Goal: Task Accomplishment & Management: Manage account settings

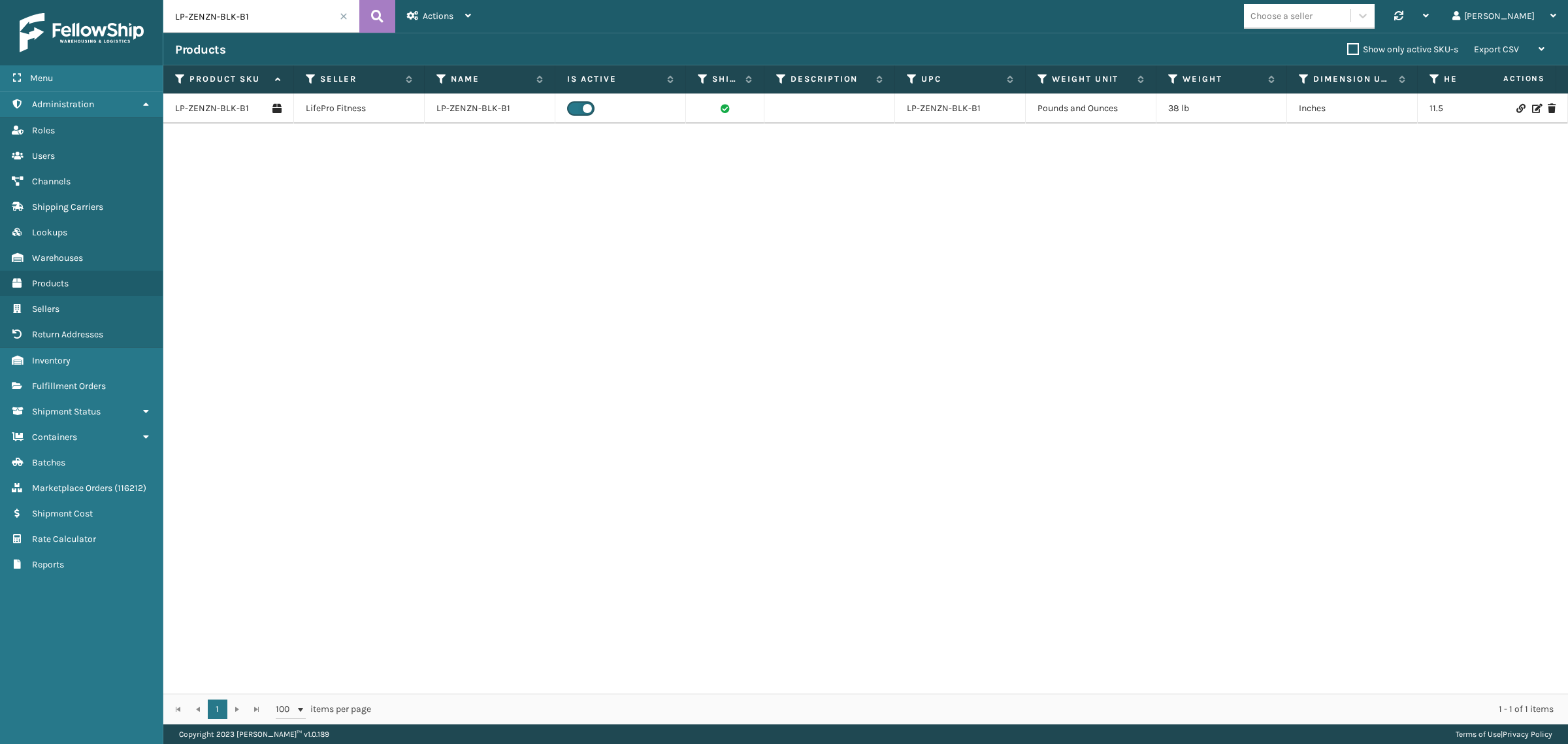
drag, startPoint x: 256, startPoint y: 17, endPoint x: 240, endPoint y: 16, distance: 16.0
click at [240, 16] on input "LP-ZENZN-BLK-B1" at bounding box center [261, 16] width 196 height 33
type input "LP-ZENZN-BLK-B2"
click at [372, 13] on icon at bounding box center [377, 16] width 13 height 20
click at [232, 107] on link "LP-ZENZN-BLK-B2" at bounding box center [213, 108] width 76 height 13
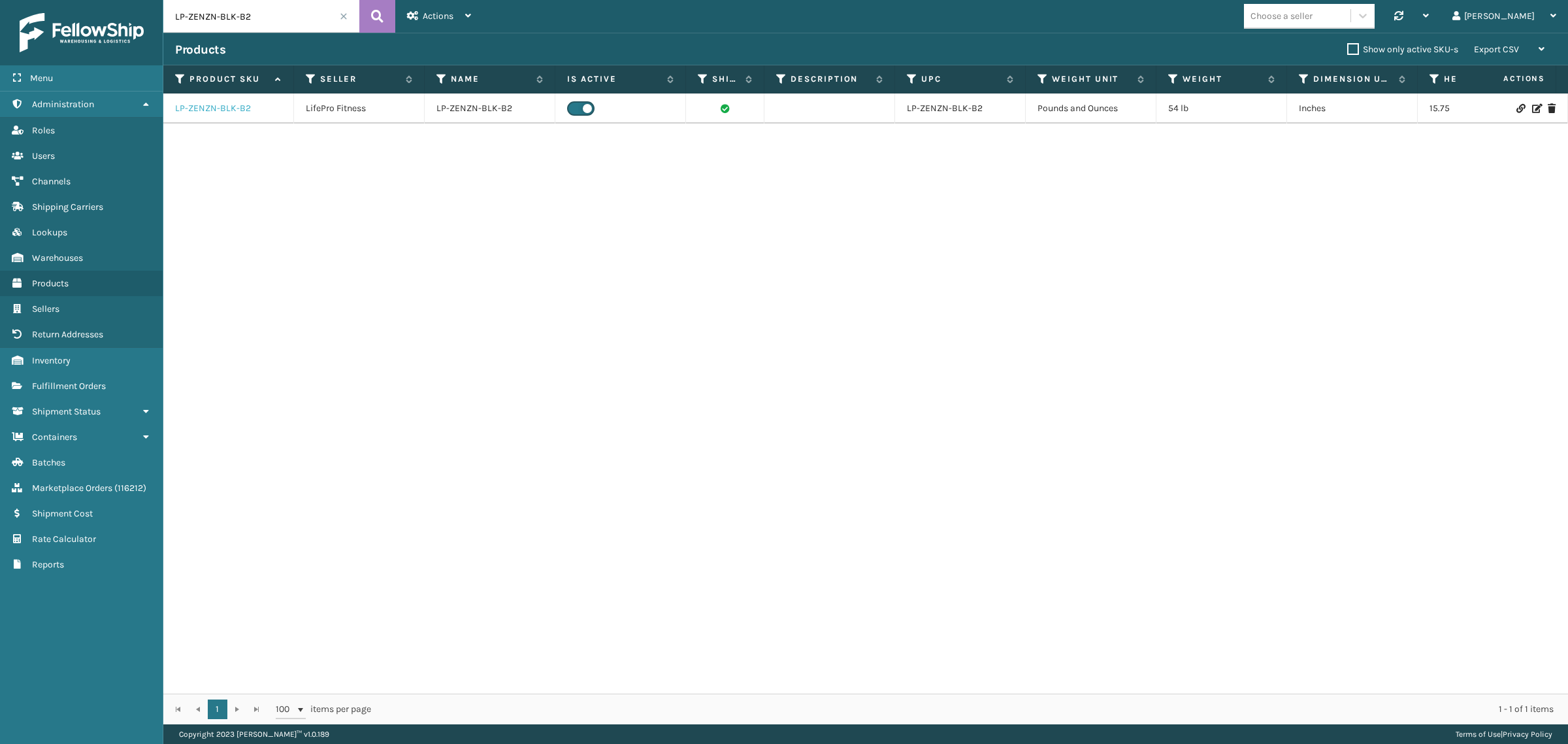
click at [232, 108] on link "LP-ZENZN-BLK-B2" at bounding box center [213, 108] width 76 height 13
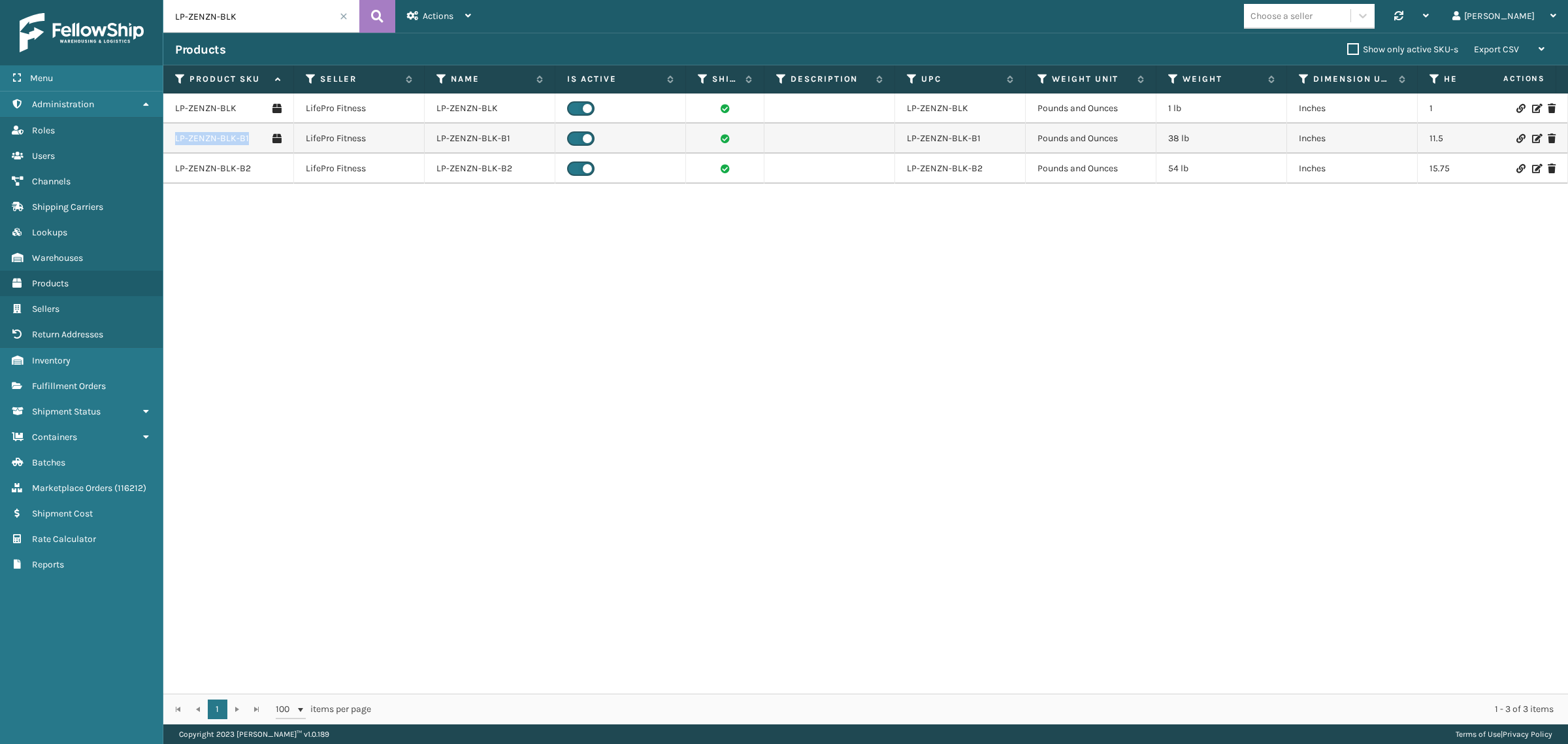
drag, startPoint x: 172, startPoint y: 136, endPoint x: 249, endPoint y: 145, distance: 77.5
click at [249, 145] on td "LP-ZENZN-BLK-B1" at bounding box center [229, 138] width 131 height 30
copy link "LP-ZENZN-BLK-B1"
drag, startPoint x: 172, startPoint y: 165, endPoint x: 246, endPoint y: 177, distance: 75.0
click at [246, 177] on td "LP-ZENZN-BLK-B2" at bounding box center [229, 169] width 131 height 30
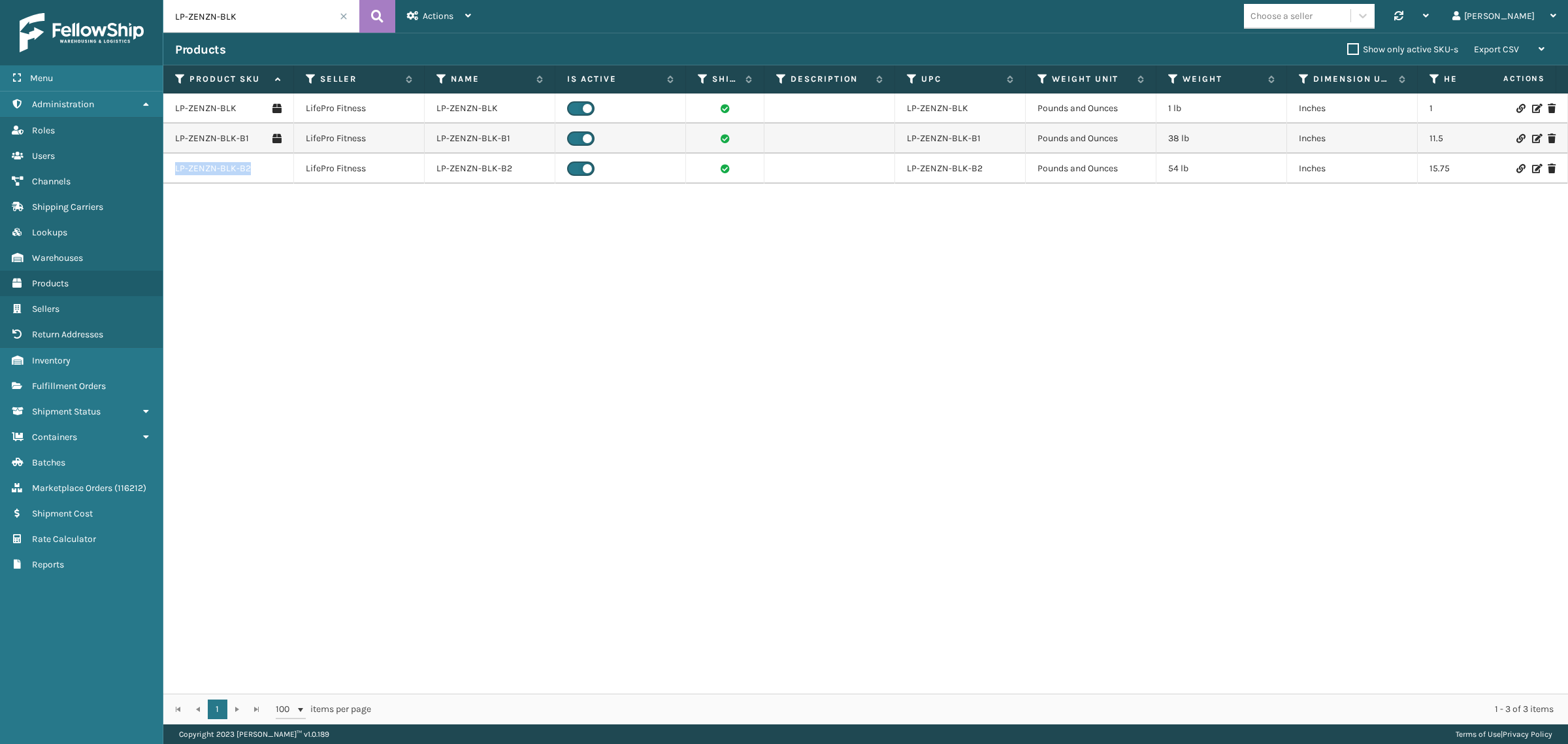
copy link "LP-ZENZN-BLK-B2"
click at [968, 343] on div "LP-ZENZN-BLK LifePro Fitness LP-ZENZN-BLK LP-ZENZN-BLK Pounds and Ounces 1 lb I…" at bounding box center [866, 393] width 1404 height 600
click at [343, 13] on span at bounding box center [343, 16] width 8 height 8
click at [216, 136] on link "LP-ZENZN-BLK-B1" at bounding box center [211, 138] width 74 height 13
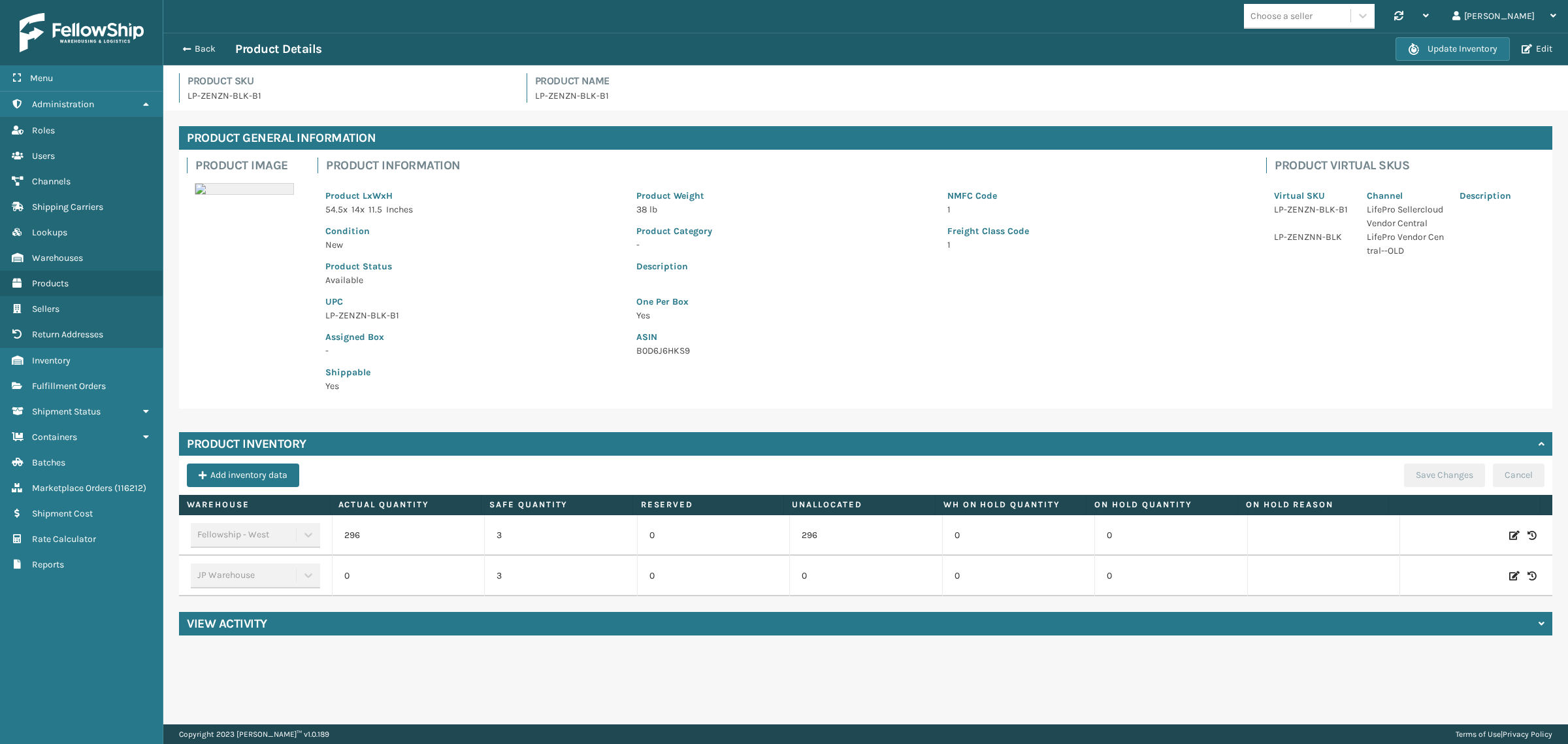
click at [304, 625] on div "View Activity" at bounding box center [866, 623] width 1373 height 23
click at [1529, 46] on span "button" at bounding box center [1527, 48] width 11 height 9
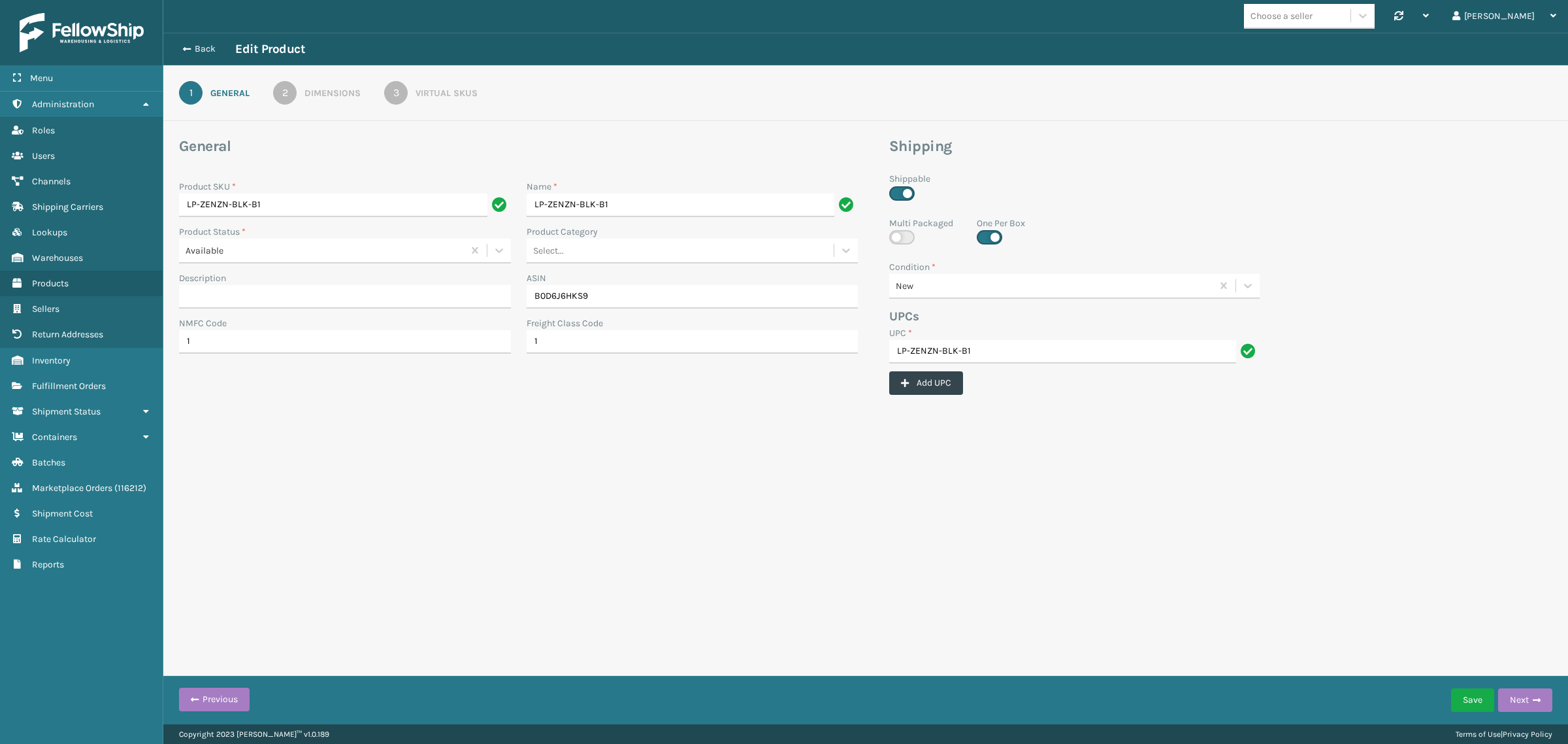
click at [396, 91] on div "3" at bounding box center [395, 92] width 23 height 23
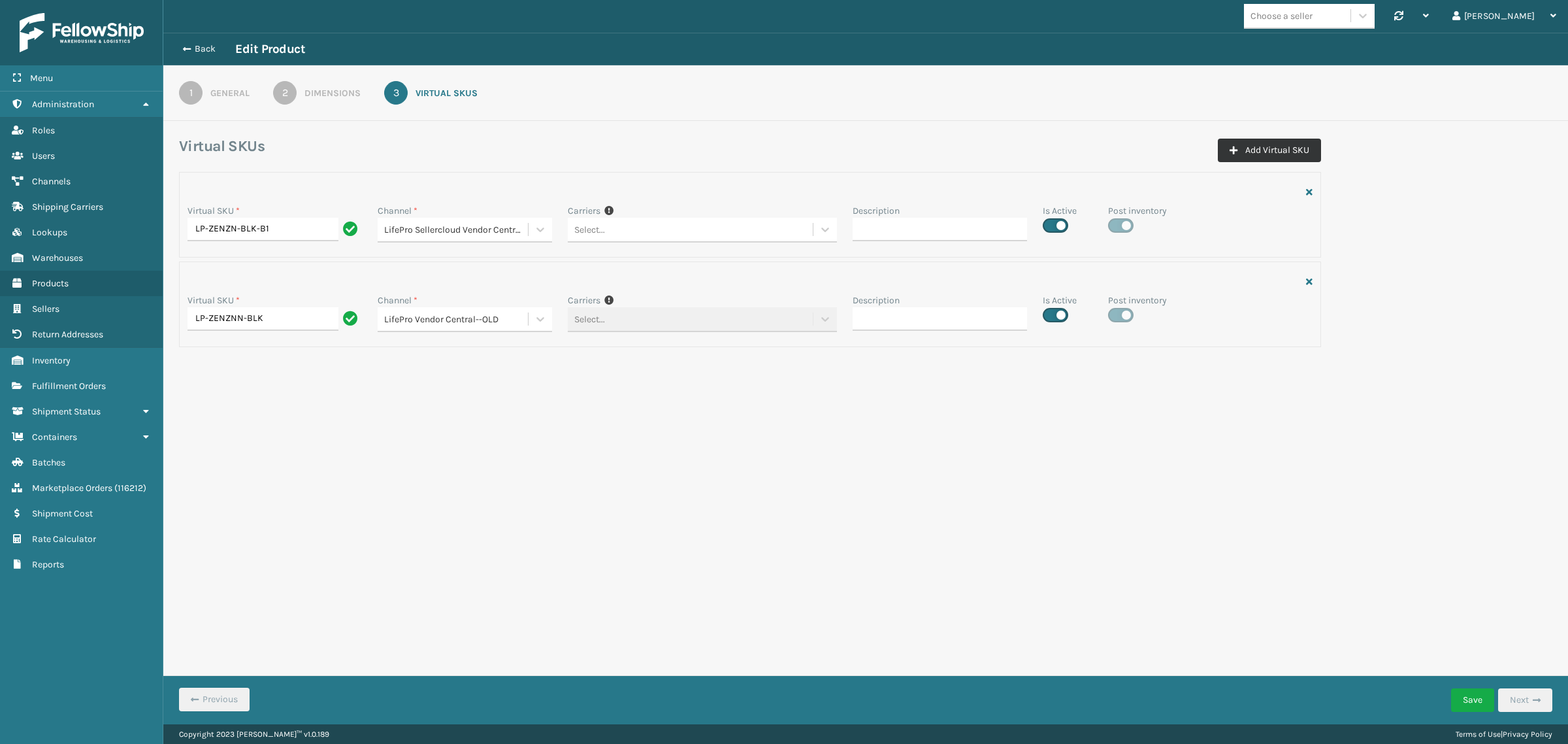
click at [1258, 148] on button "Add Virtual SKU" at bounding box center [1269, 150] width 103 height 23
drag, startPoint x: 283, startPoint y: 230, endPoint x: 164, endPoint y: 249, distance: 120.5
click at [164, 249] on div "Virtual SKUs Add Virtual SKU Virtual SKU * LP-ZENZN-BLK-B1 Channel * LifePro Se…" at bounding box center [866, 290] width 1404 height 308
click at [240, 407] on input "Virtual SKU *" at bounding box center [275, 408] width 174 height 23
paste input "LP-ZENZN-BLK-B1"
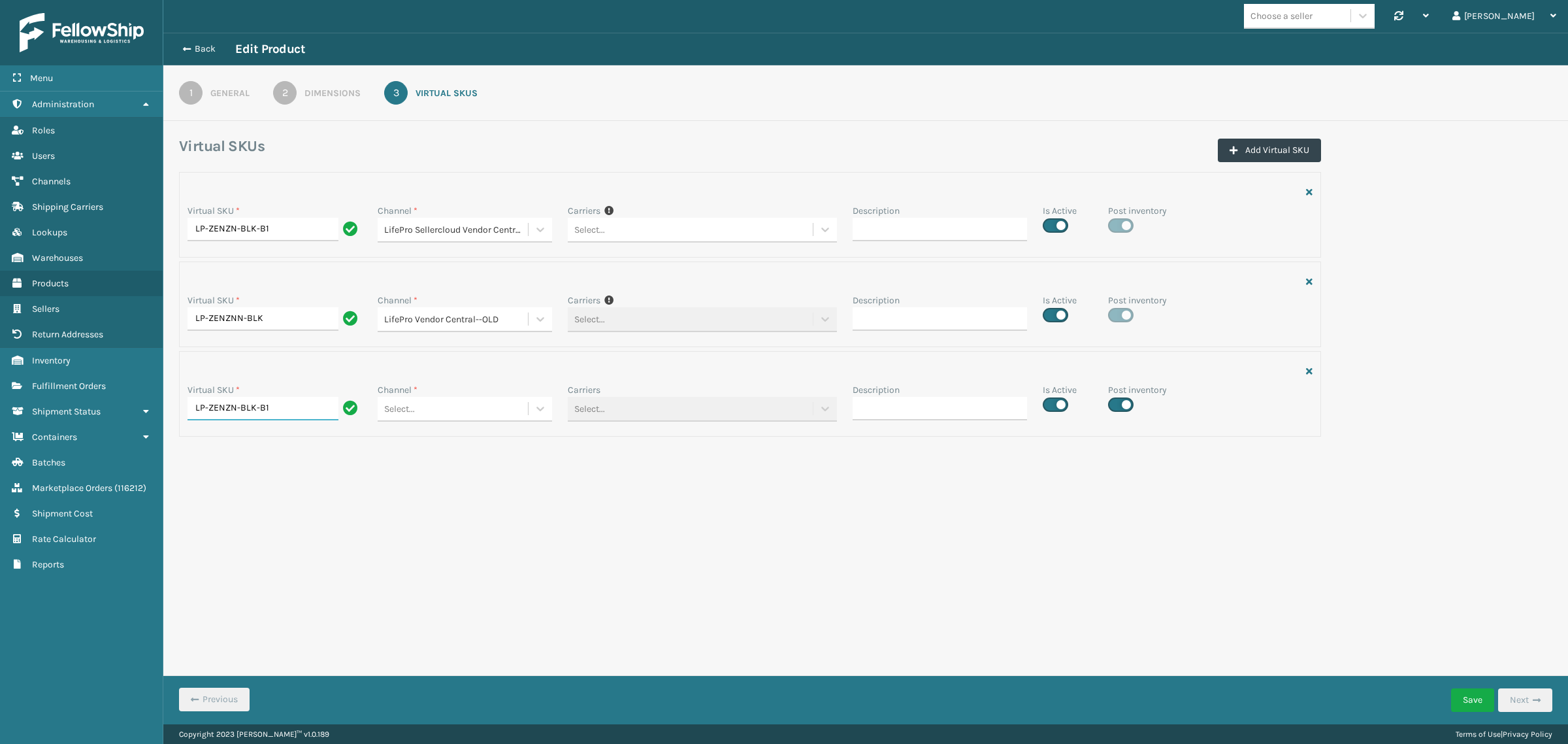
type input "LP-ZENZN-BLK-B1"
click at [445, 410] on div "Select..." at bounding box center [453, 409] width 150 height 22
click at [456, 533] on div "LifePro SellerCloud" at bounding box center [465, 538] width 174 height 24
click at [1462, 698] on button "Save" at bounding box center [1472, 700] width 43 height 23
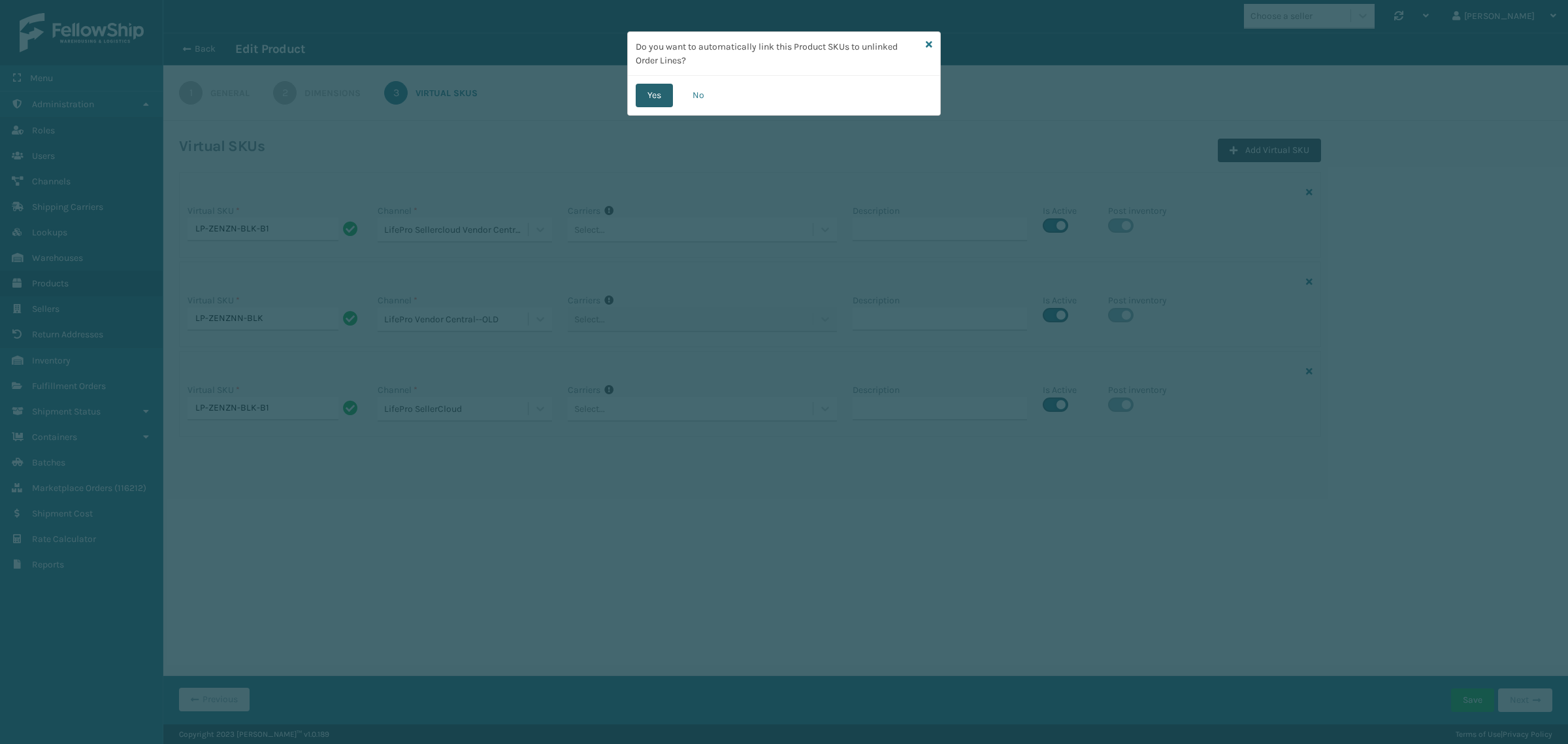
click at [652, 89] on button "Yes" at bounding box center [654, 95] width 37 height 23
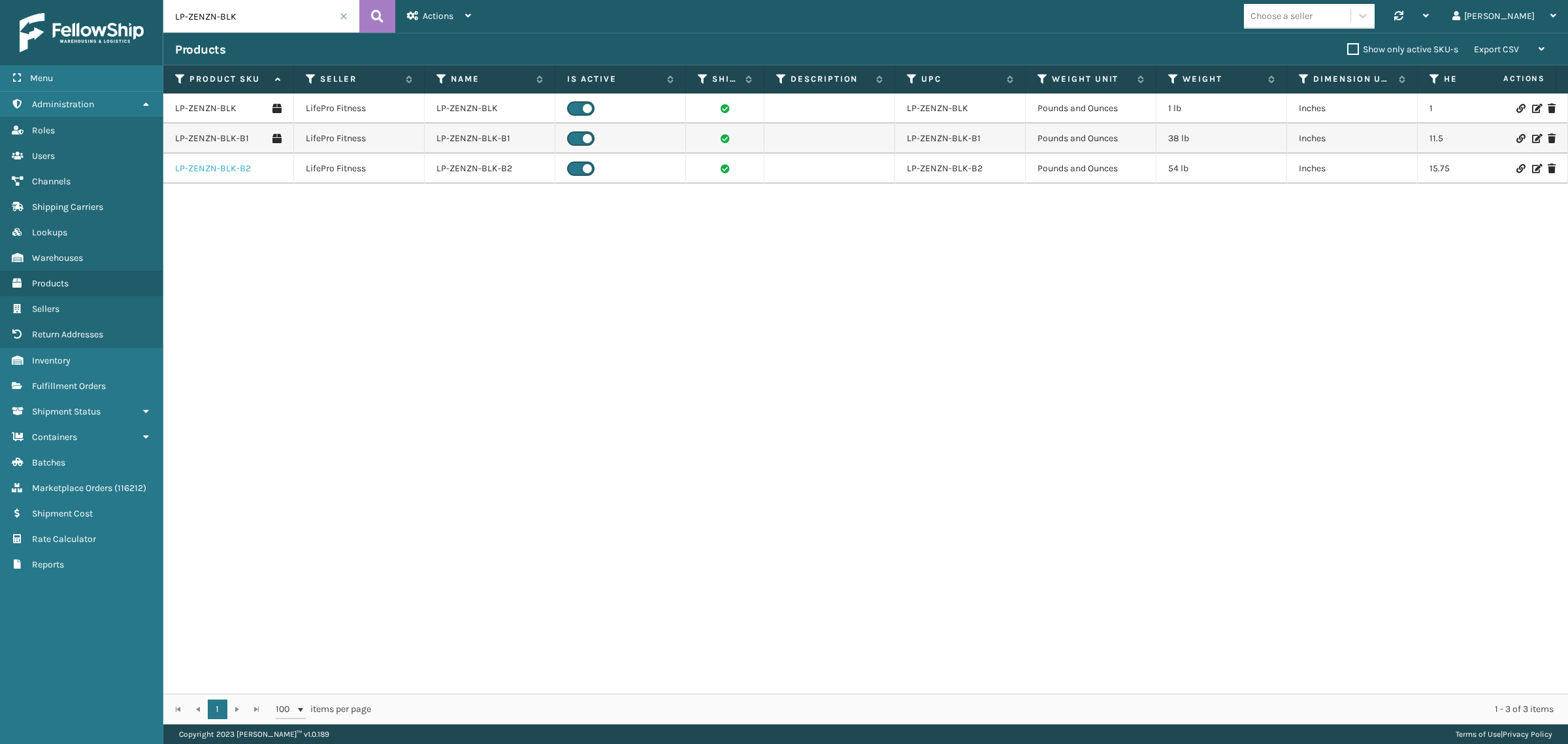
click at [204, 169] on link "LP-ZENZN-BLK-B2" at bounding box center [213, 169] width 76 height 13
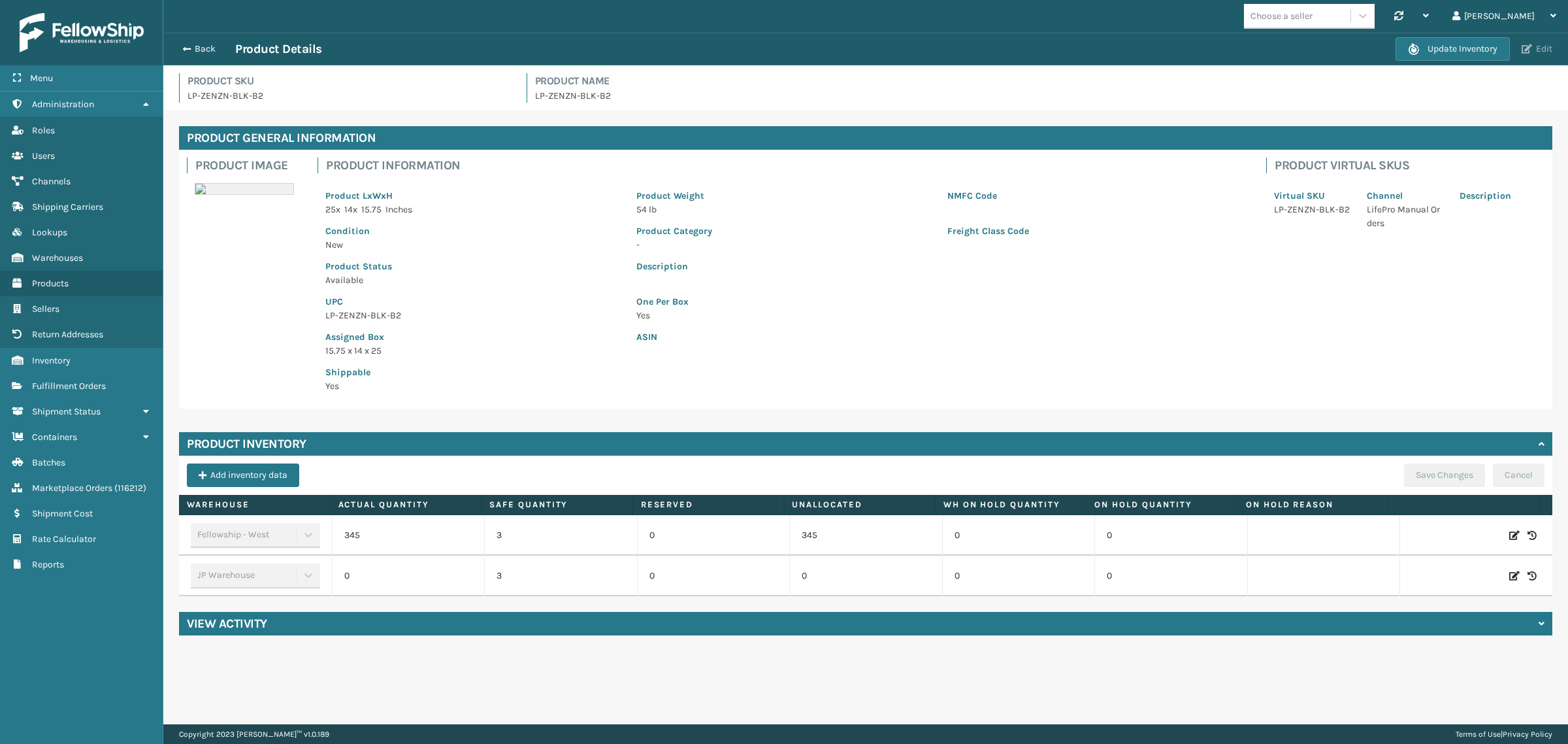
click at [1541, 50] on button "Edit" at bounding box center [1536, 48] width 39 height 12
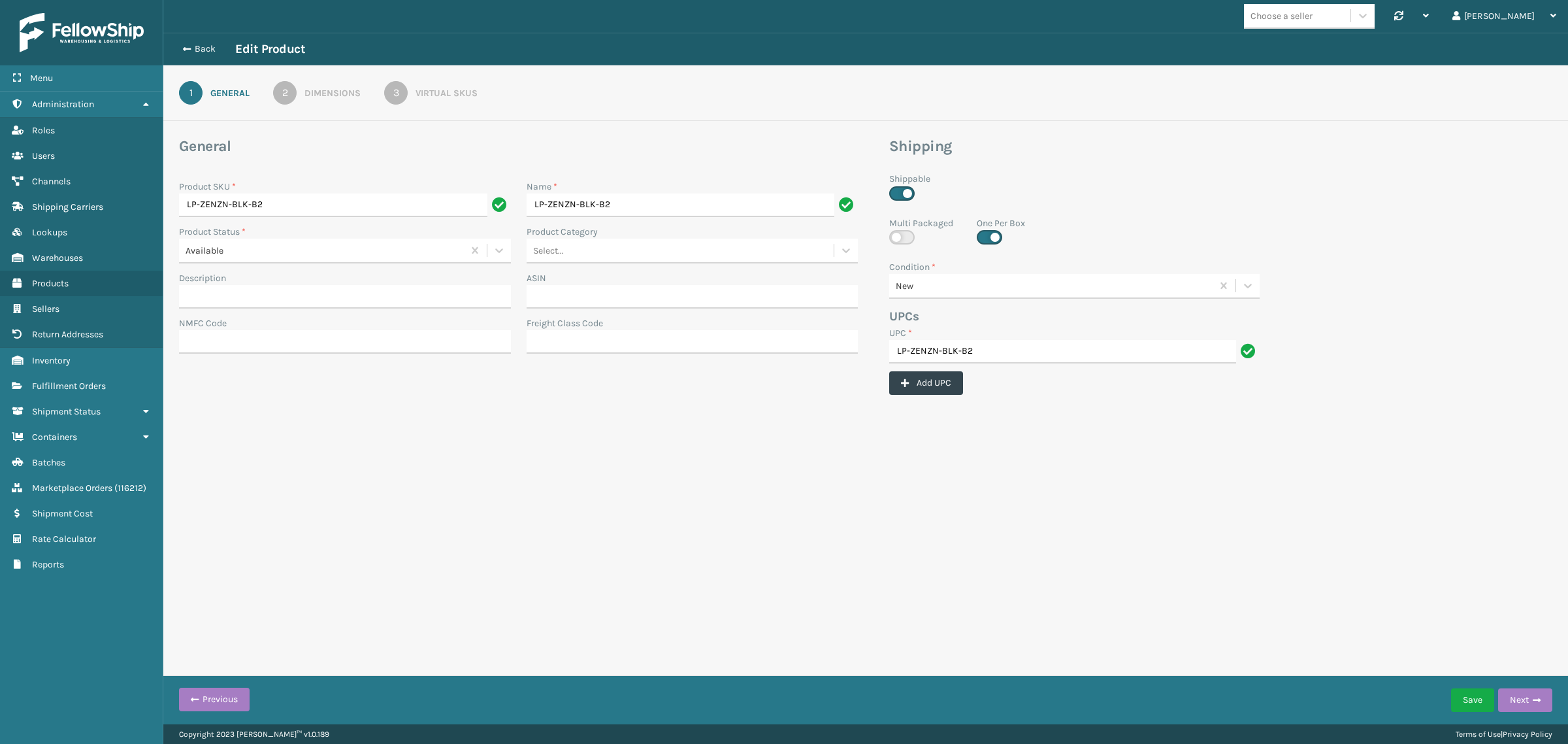
click at [400, 89] on div "3" at bounding box center [395, 92] width 23 height 23
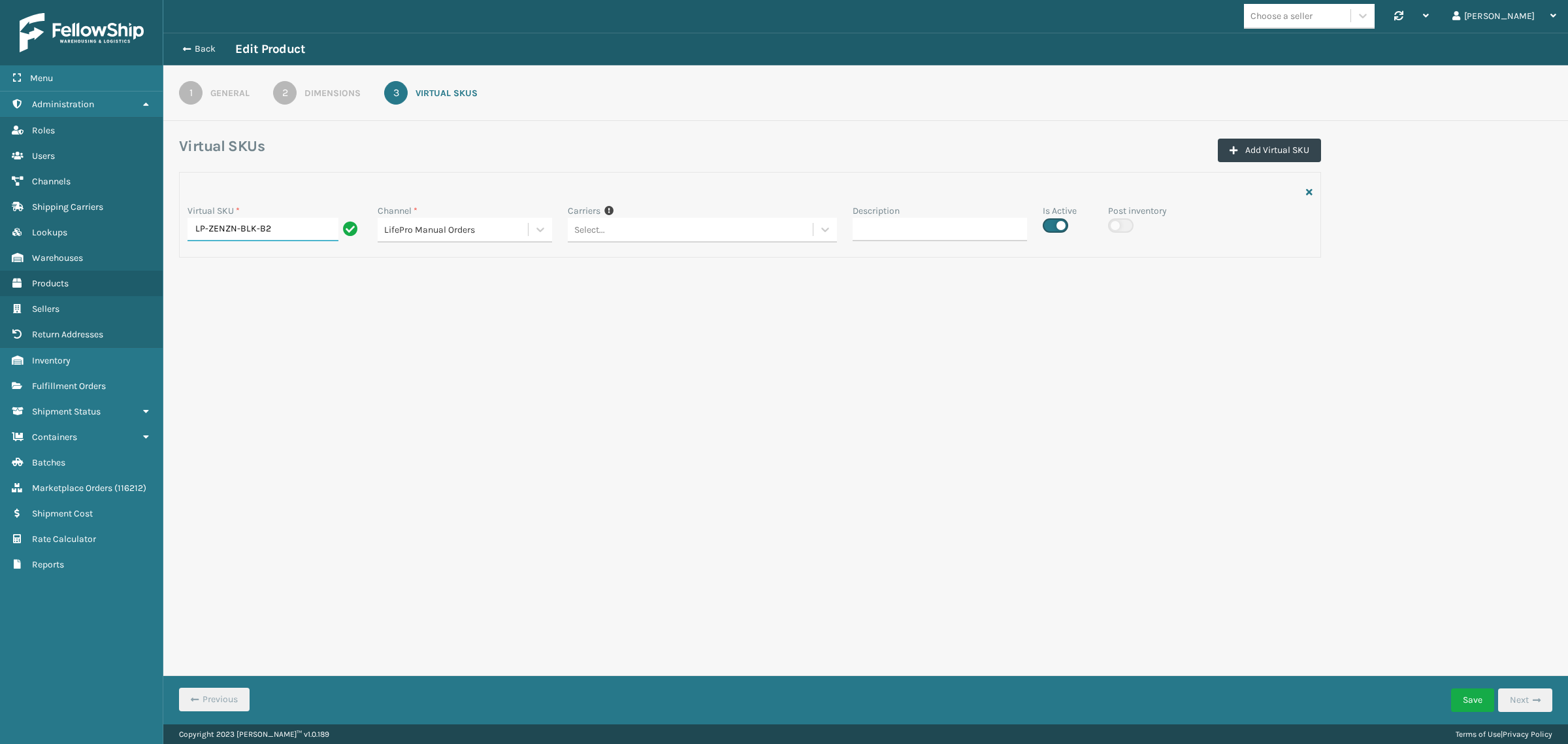
drag, startPoint x: 279, startPoint y: 230, endPoint x: 184, endPoint y: 247, distance: 96.5
click at [184, 247] on div "Virtual SKU * LP-ZENZN-BLK-B2" at bounding box center [275, 226] width 190 height 45
drag, startPoint x: 327, startPoint y: 315, endPoint x: 367, endPoint y: 315, distance: 40.0
click at [329, 315] on div "Choose a seller Synchronise all channels Gil Log Out Back Edit Product 1 Genera…" at bounding box center [866, 362] width 1404 height 724
drag, startPoint x: 1225, startPoint y: 155, endPoint x: 1154, endPoint y: 170, distance: 72.6
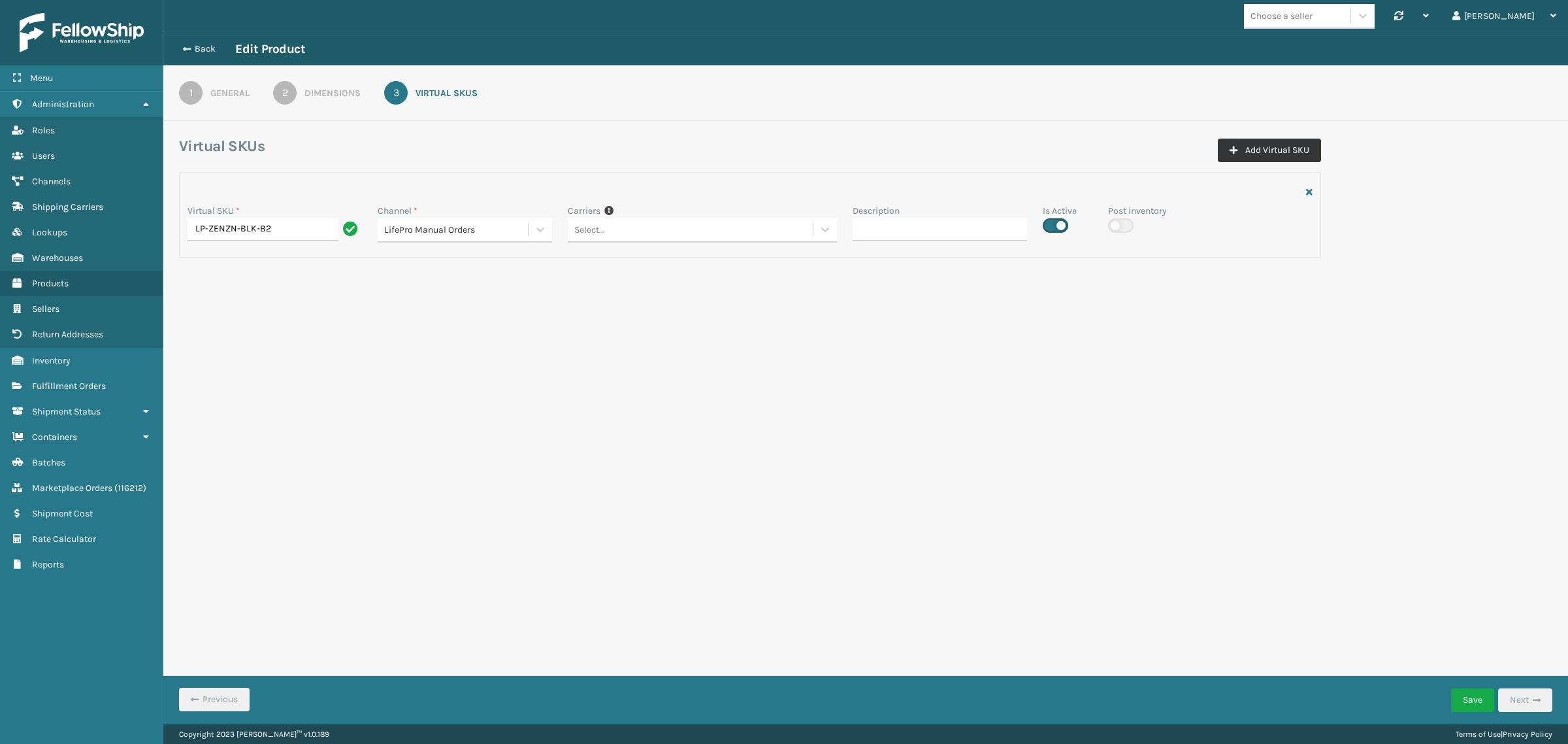
click at [1223, 155] on button "Add Virtual SKU" at bounding box center [1269, 150] width 103 height 23
click at [257, 315] on input "Virtual SKU *" at bounding box center [275, 318] width 174 height 23
paste input "LP-ZENZN-BLK-B2"
type input "LP-ZENZN-BLK-B2"
click at [449, 317] on div "Select..." at bounding box center [453, 319] width 150 height 22
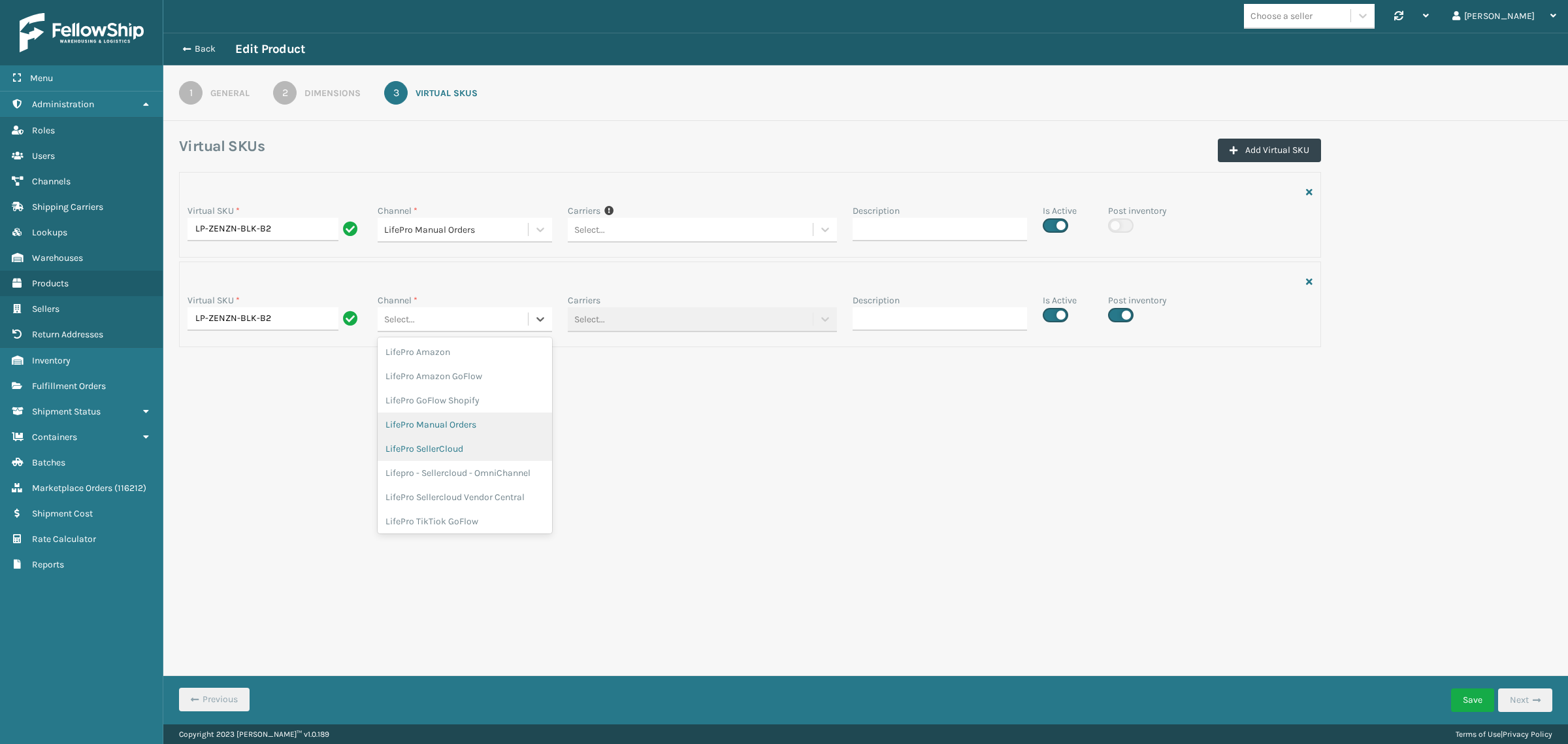
scroll to position [64, 0]
click at [475, 386] on div "LifePro SellerCloud" at bounding box center [465, 398] width 174 height 24
click at [1473, 691] on button "Save" at bounding box center [1472, 700] width 43 height 23
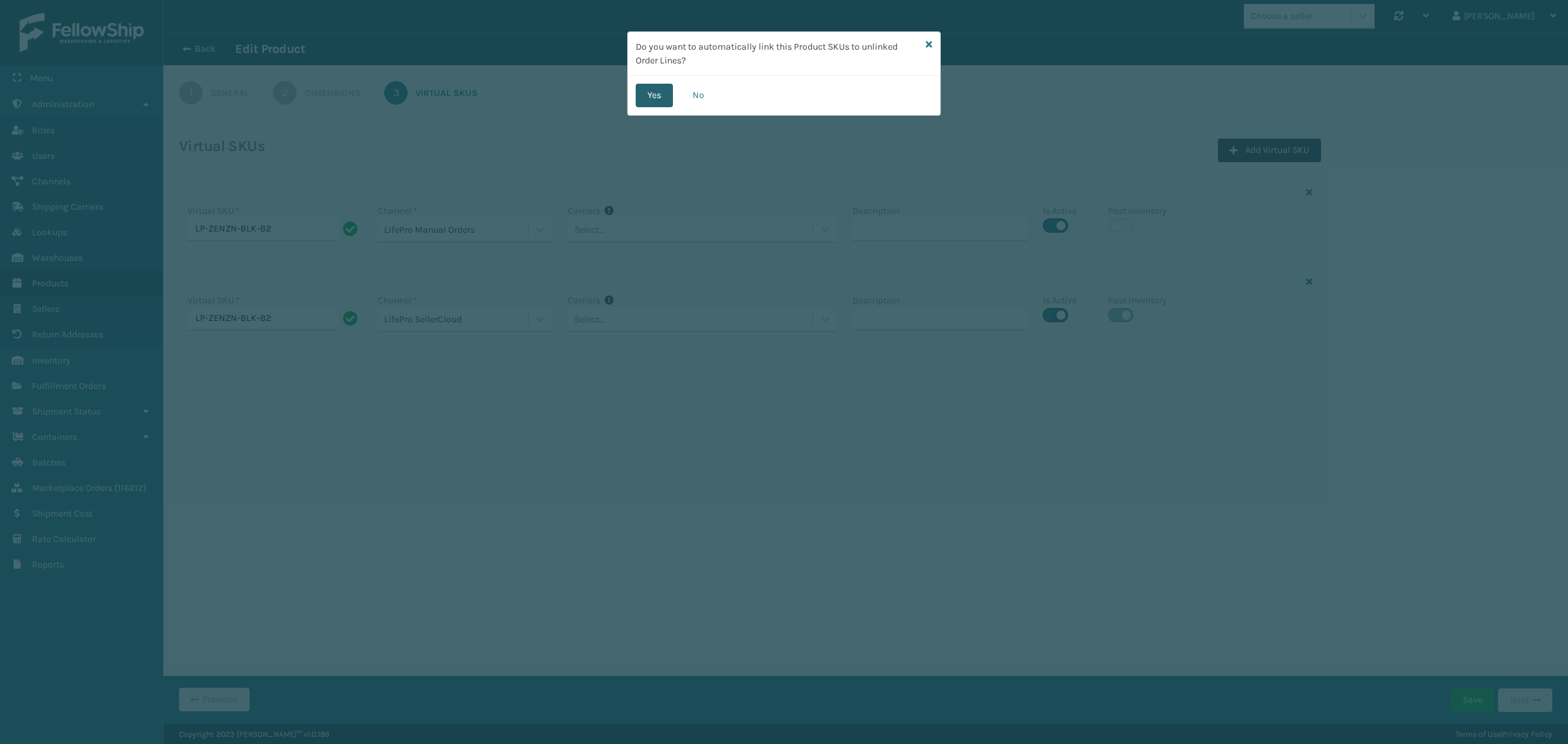
click at [660, 93] on button "Yes" at bounding box center [654, 95] width 37 height 23
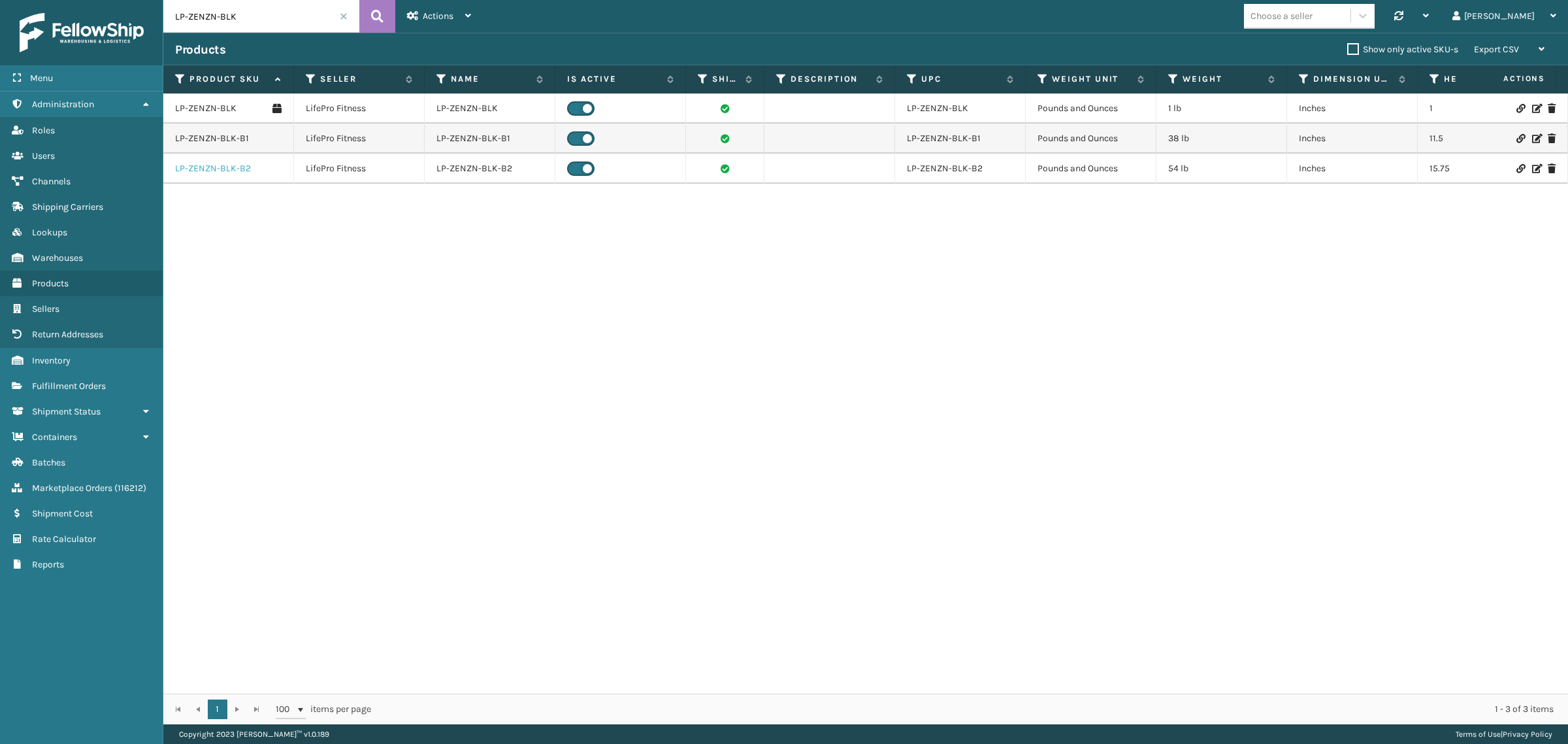
click at [232, 167] on link "LP-ZENZN-BLK-B2" at bounding box center [213, 169] width 76 height 13
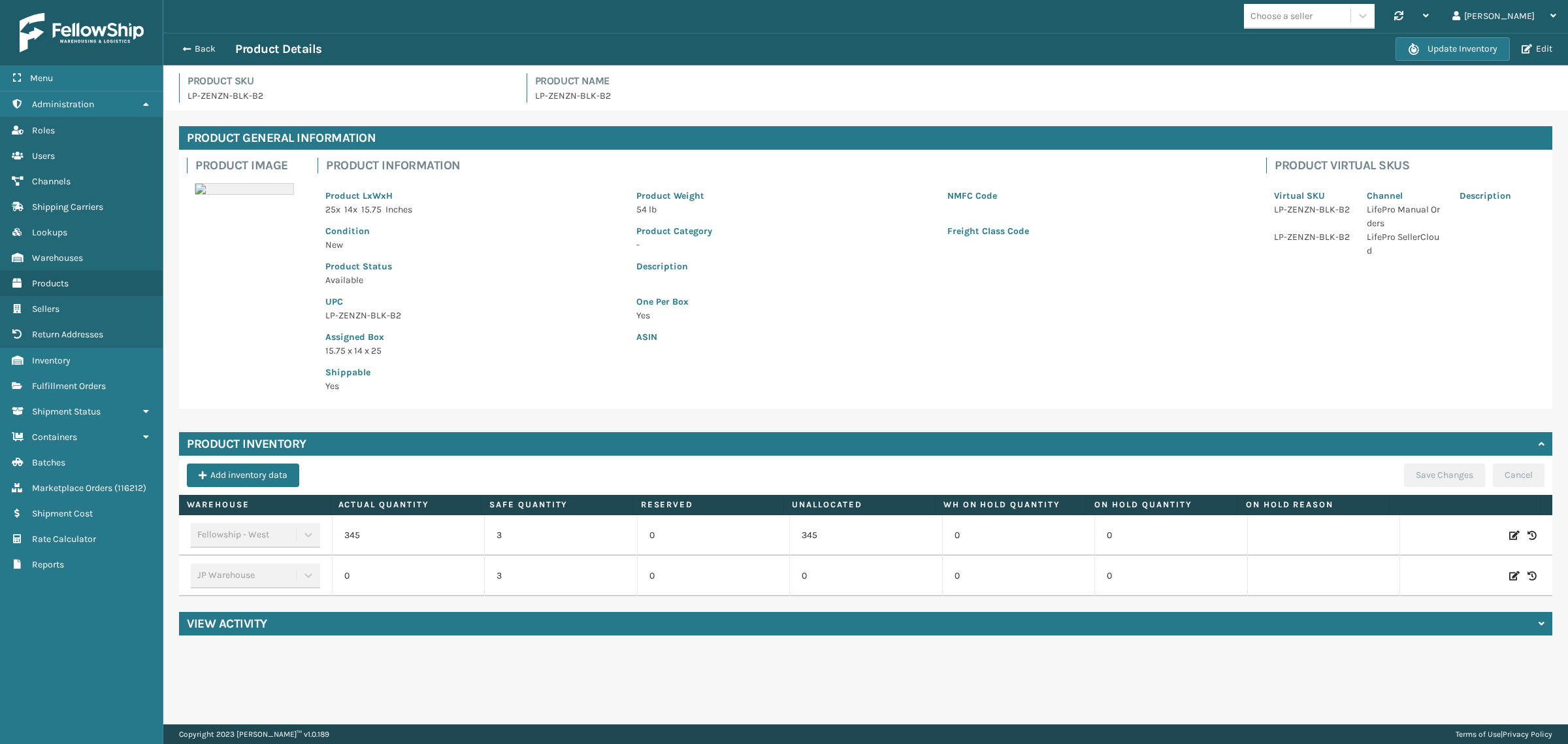
click at [606, 632] on div "View Activity" at bounding box center [866, 623] width 1373 height 23
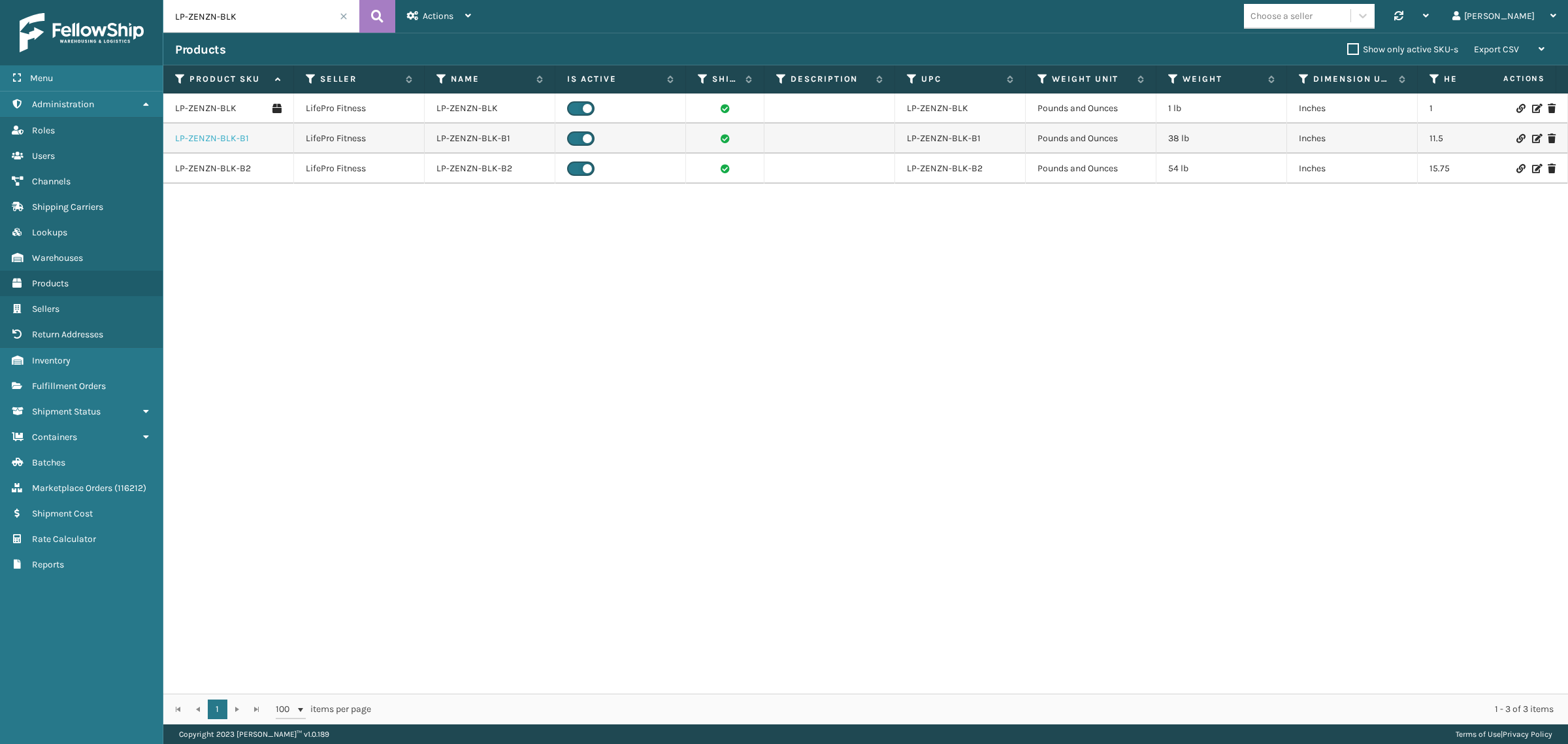
click at [216, 137] on link "LP-ZENZN-BLK-B1" at bounding box center [211, 138] width 74 height 13
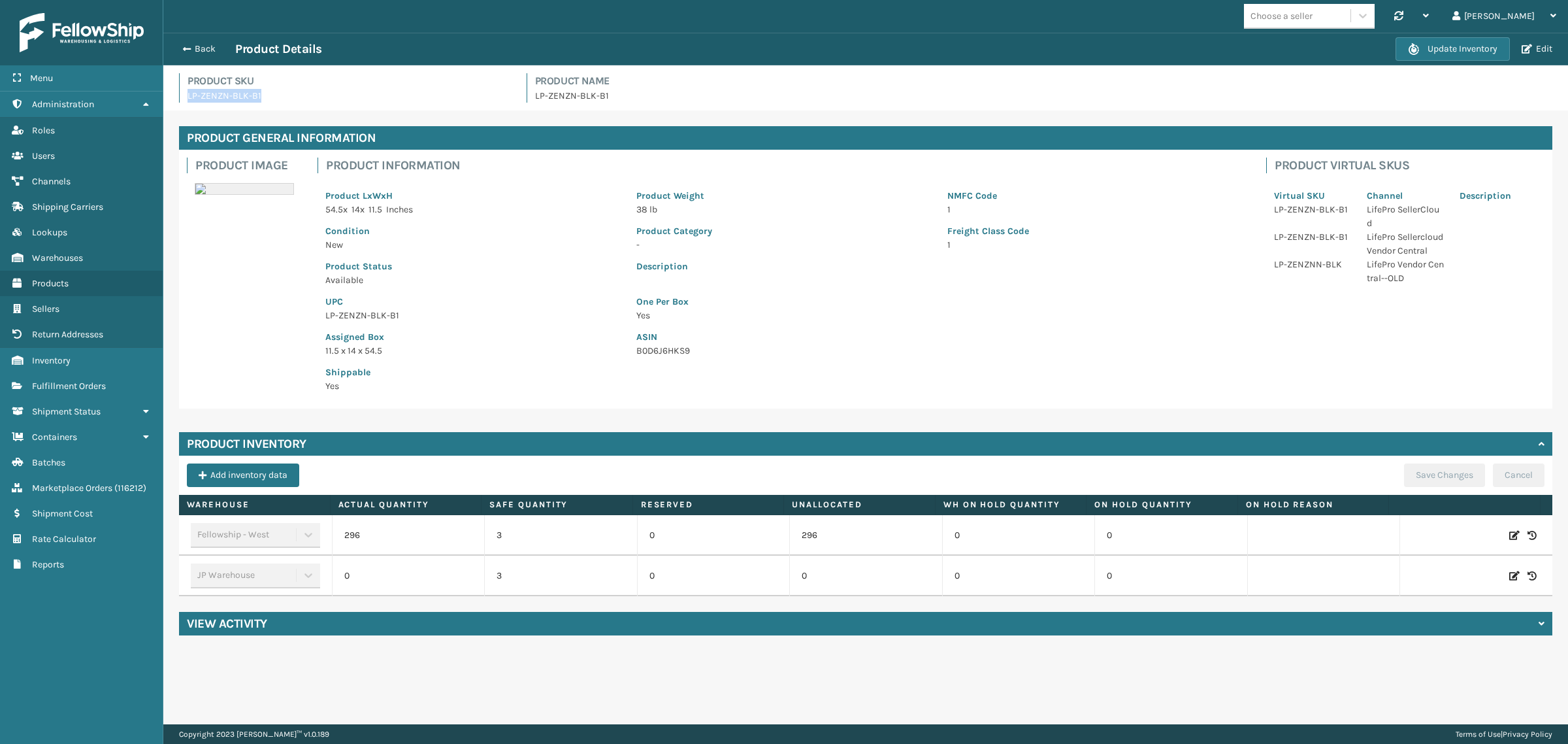
drag, startPoint x: 268, startPoint y: 93, endPoint x: 171, endPoint y: 100, distance: 97.3
click at [171, 100] on div "Product SKU LP-ZENZN-BLK-B1" at bounding box center [345, 88] width 348 height 30
copy p "LP-ZENZN-BLK-B1"
click at [399, 100] on p "LP-ZENZN-BLK-B1" at bounding box center [349, 96] width 324 height 14
click at [647, 613] on div "View Activity" at bounding box center [866, 623] width 1373 height 23
